Goal: Navigation & Orientation: Find specific page/section

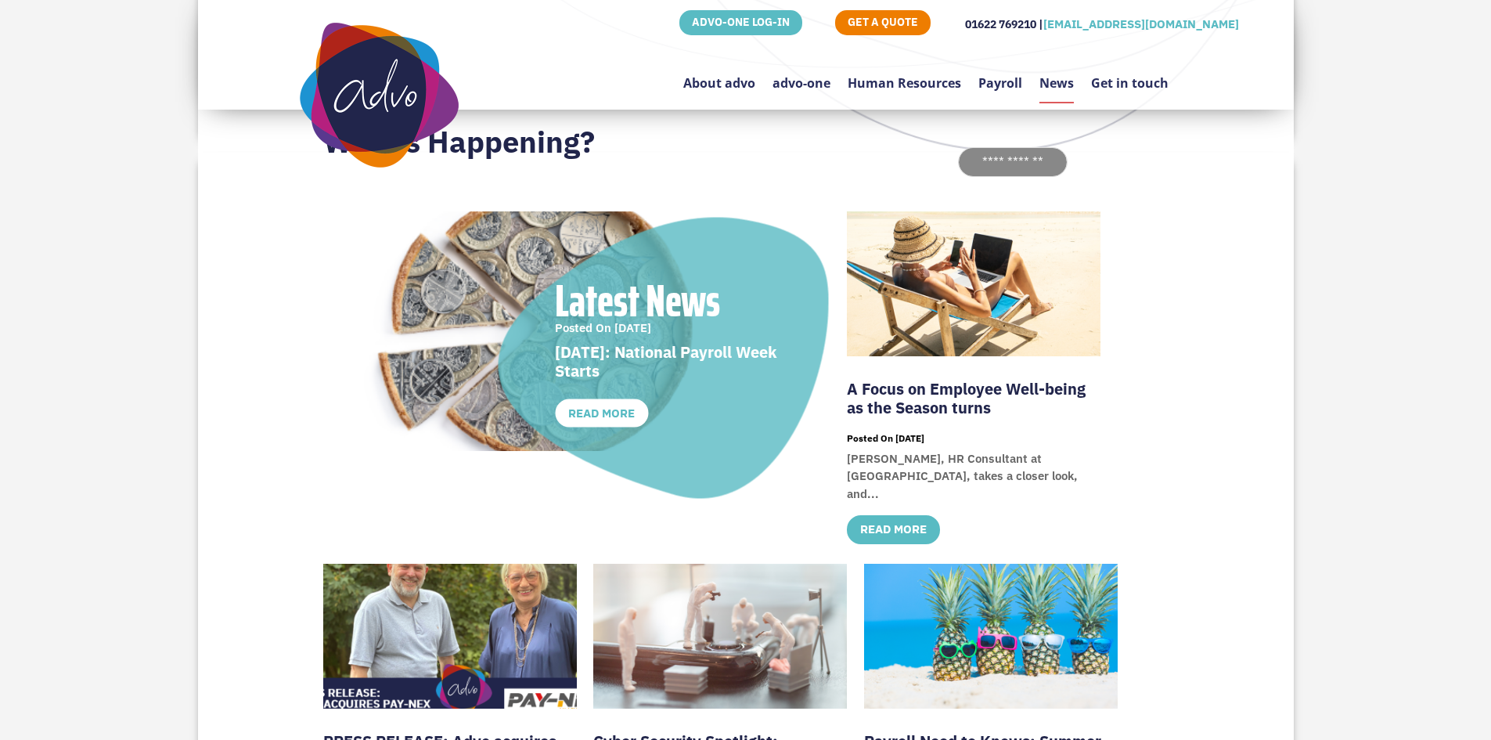
scroll to position [470, 0]
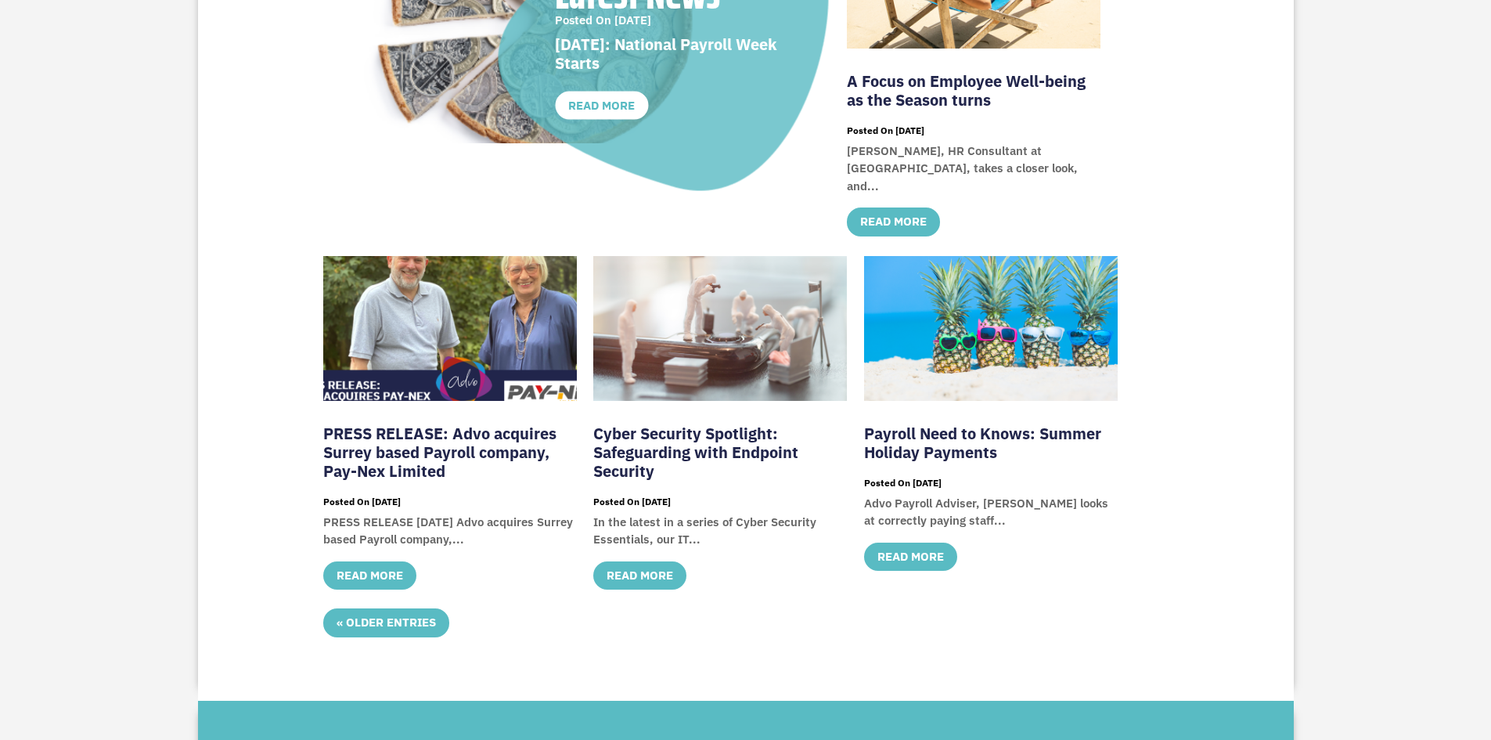
click at [520, 307] on img at bounding box center [450, 320] width 285 height 160
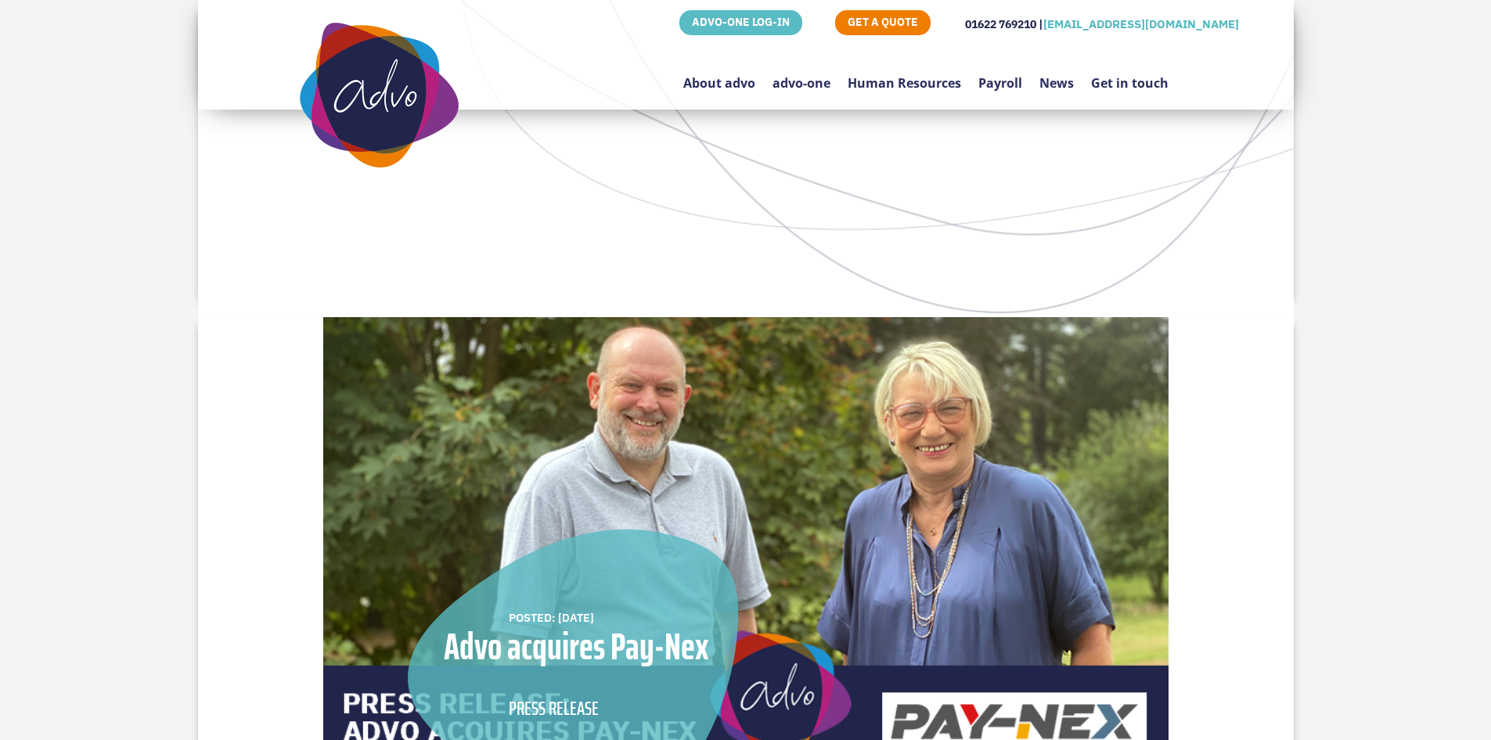
click at [1064, 78] on link "News" at bounding box center [1056, 75] width 34 height 74
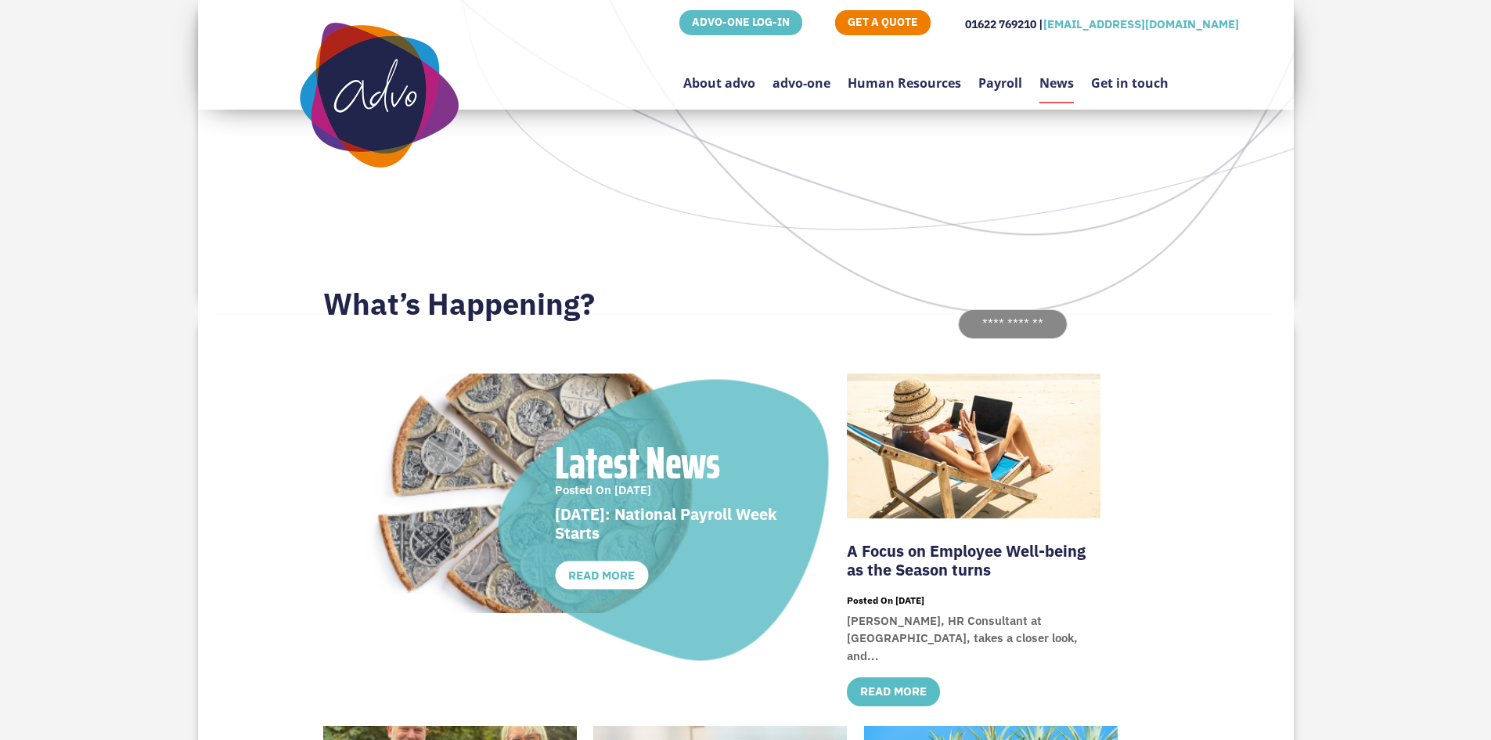
click at [825, 85] on link "advo-one" at bounding box center [801, 75] width 58 height 74
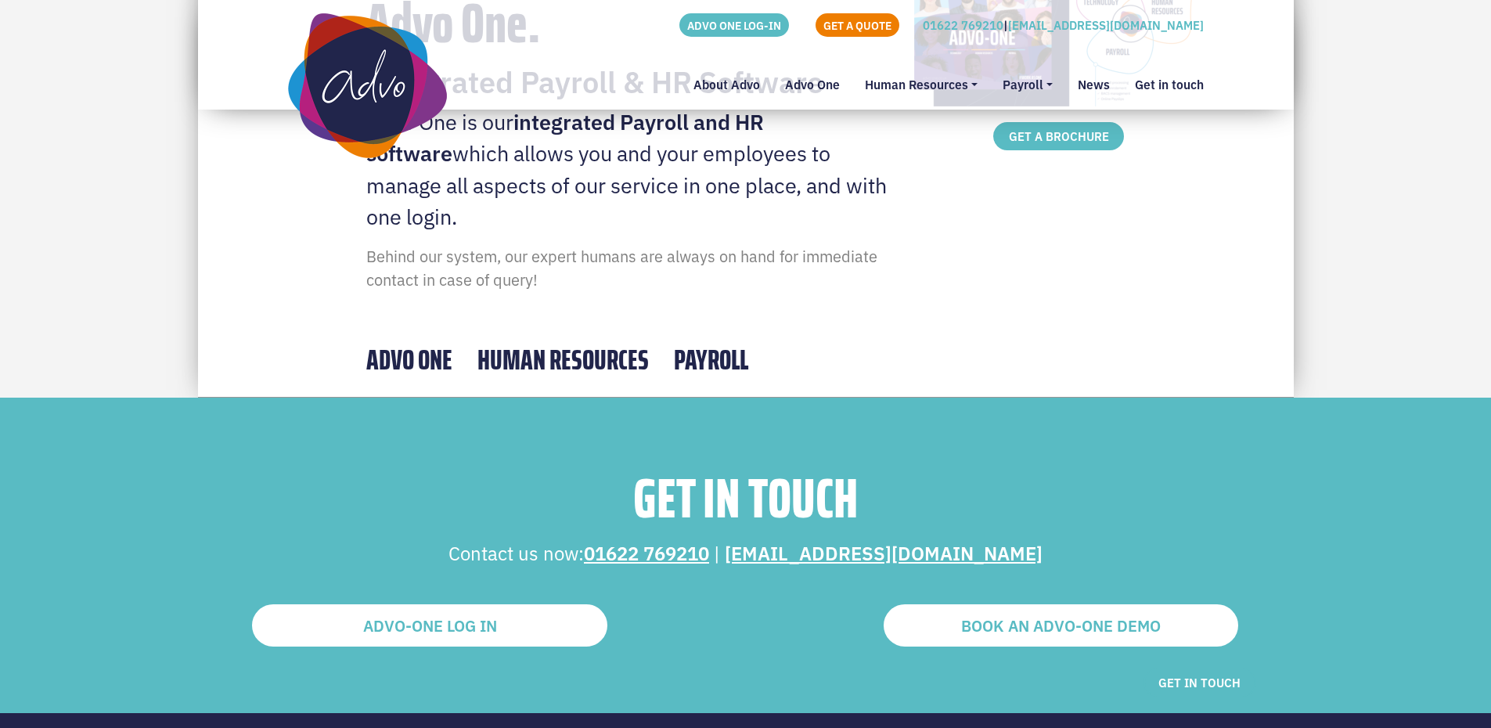
scroll to position [704, 0]
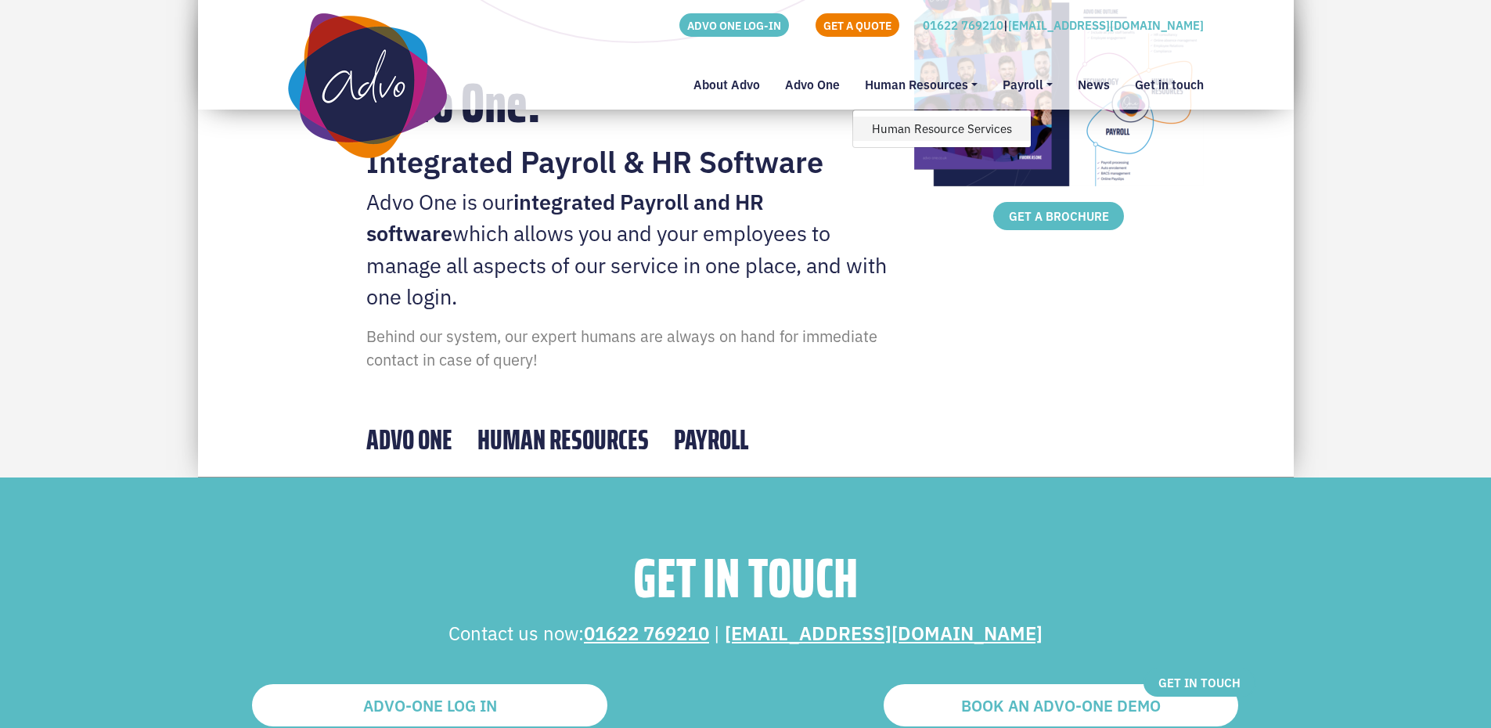
click at [950, 128] on link "Human Resource Services" at bounding box center [942, 129] width 178 height 24
